Goal: Use online tool/utility: Utilize a website feature to perform a specific function

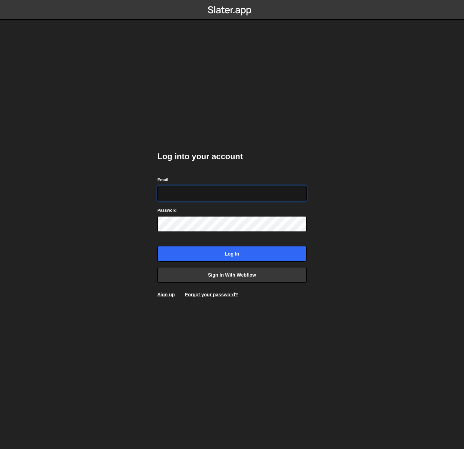
type input "[EMAIL_ADDRESS][DOMAIN_NAME]"
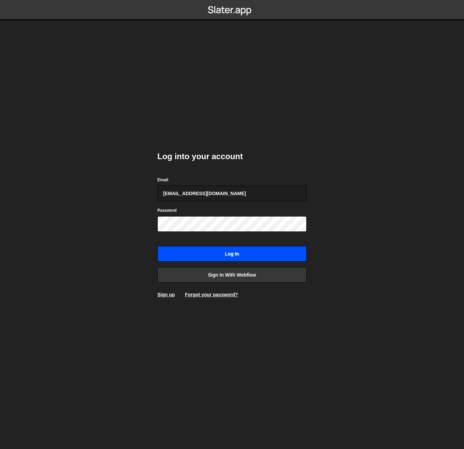
click at [252, 251] on input "Log in" at bounding box center [232, 254] width 149 height 16
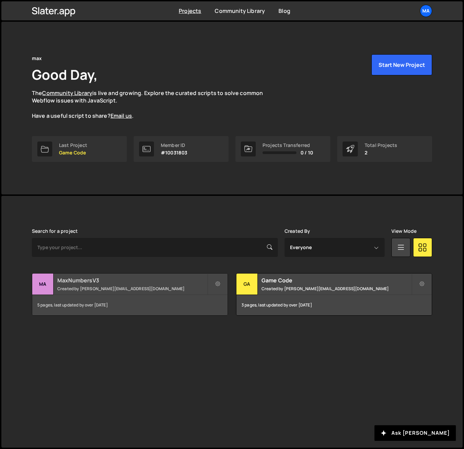
click at [72, 282] on h2 "MaxNumbersV3" at bounding box center [132, 280] width 150 height 7
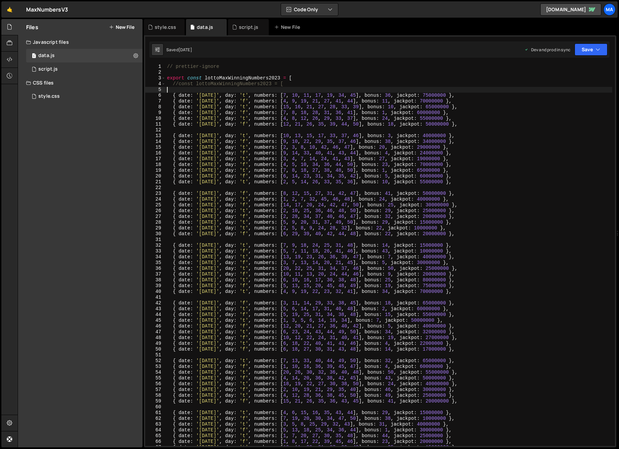
click at [195, 90] on div "// prettier-ignore export const lottoMaxWinningNumbers2023 = [ //const lottoMax…" at bounding box center [389, 261] width 447 height 394
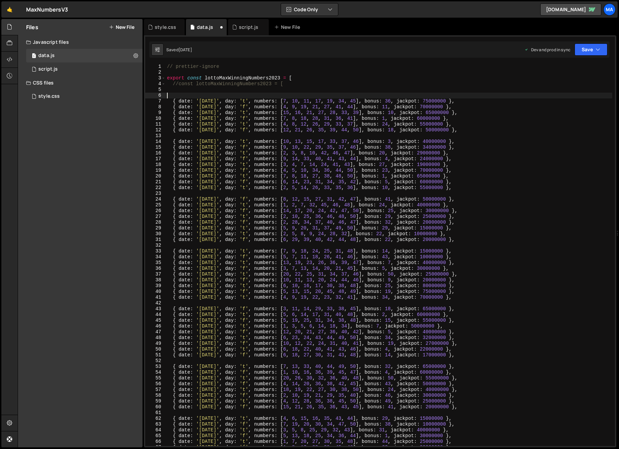
paste textarea "{ date: '[DATE]', day: 'f', numbers: [5, 8, 9, 21, 22, 30, 45], bonus: 16, jack…"
type textarea "{ date: '[DATE]', day: 'f', numbers: [5, 8, 9, 21, 22, 30, 45], bonus: 16, jack…"
click at [464, 53] on button "Save" at bounding box center [591, 49] width 33 height 12
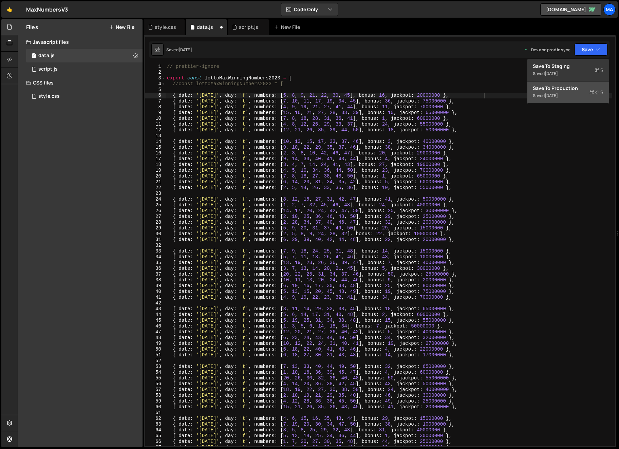
click at [464, 87] on div "Save to Production S" at bounding box center [568, 88] width 71 height 7
